Goal: Task Accomplishment & Management: Manage account settings

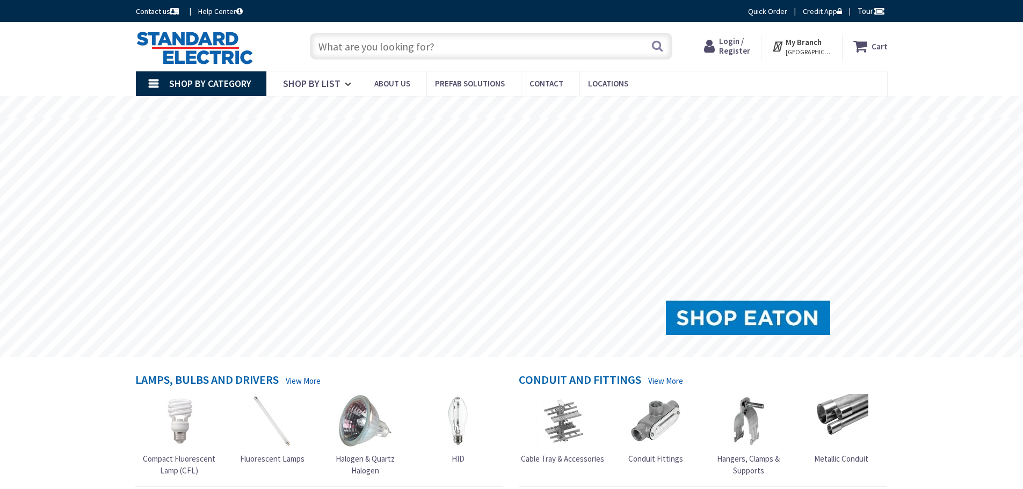
click at [739, 46] on span "Login / Register" at bounding box center [734, 46] width 31 height 20
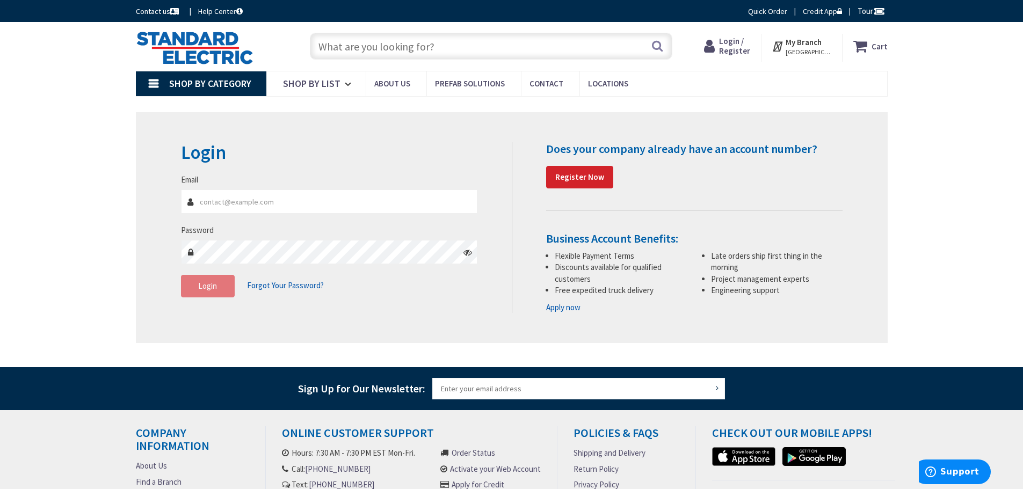
type input "[PERSON_NAME][EMAIL_ADDRESS][DOMAIN_NAME]"
click at [199, 290] on span "Login" at bounding box center [207, 286] width 19 height 10
